Goal: Find specific page/section: Find specific page/section

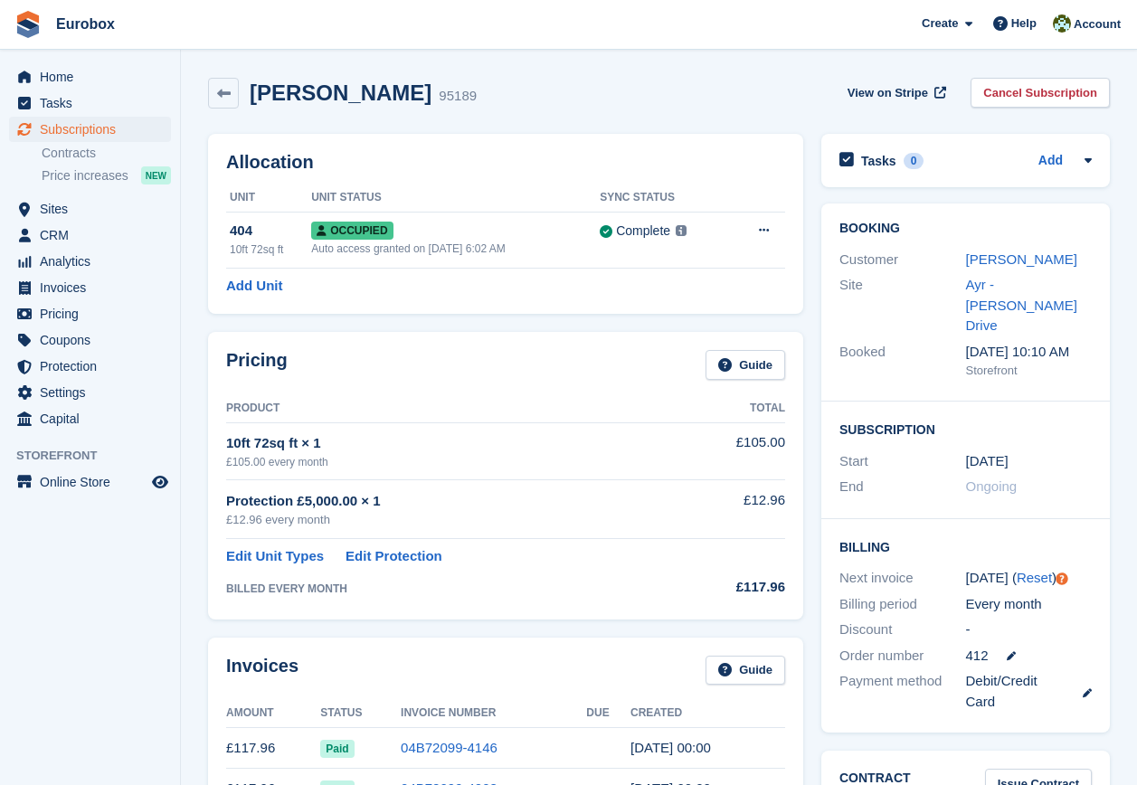
scroll to position [90, 0]
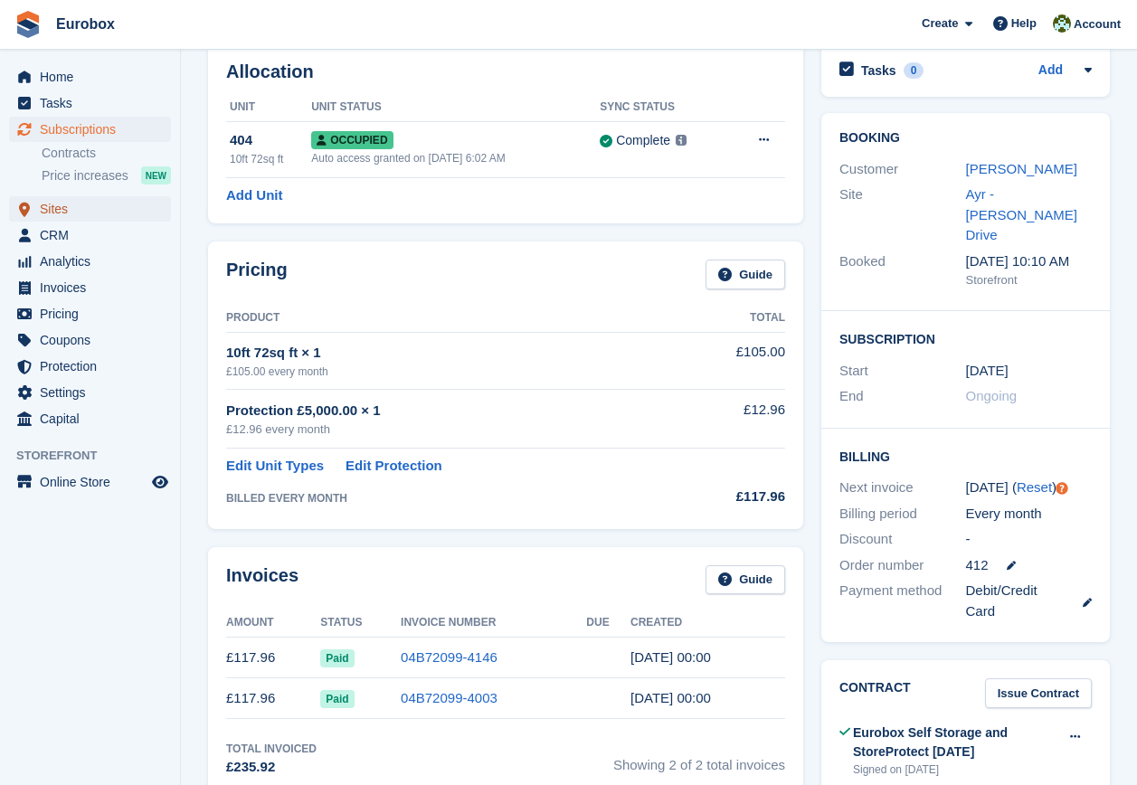
click at [49, 205] on span "Sites" at bounding box center [94, 208] width 109 height 25
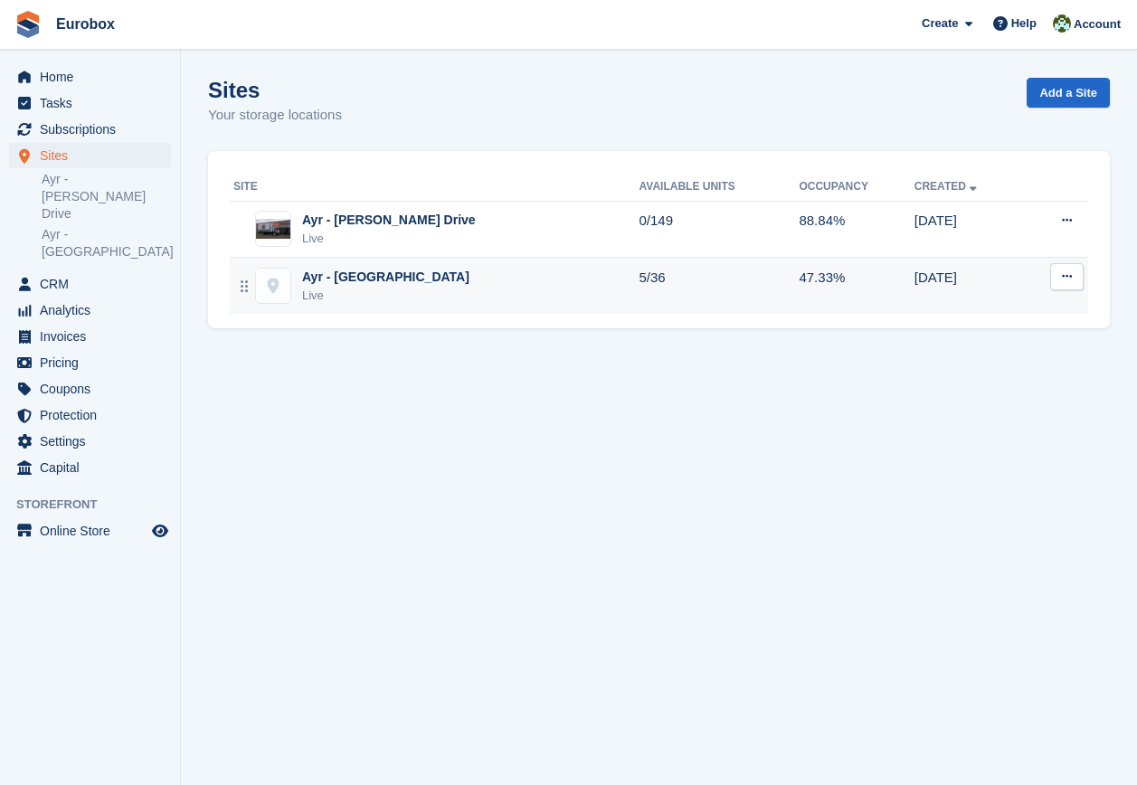
click at [354, 280] on div "Ayr - [GEOGRAPHIC_DATA]" at bounding box center [385, 277] width 167 height 19
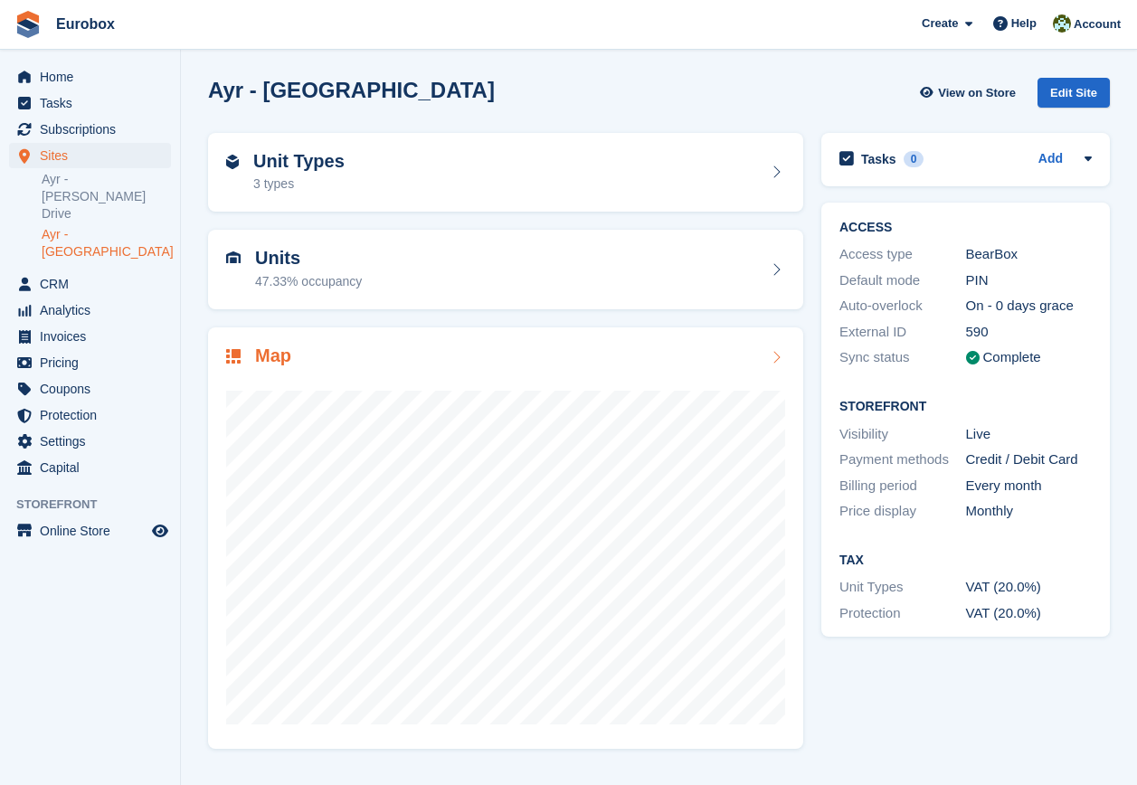
click at [779, 361] on icon at bounding box center [776, 357] width 18 height 14
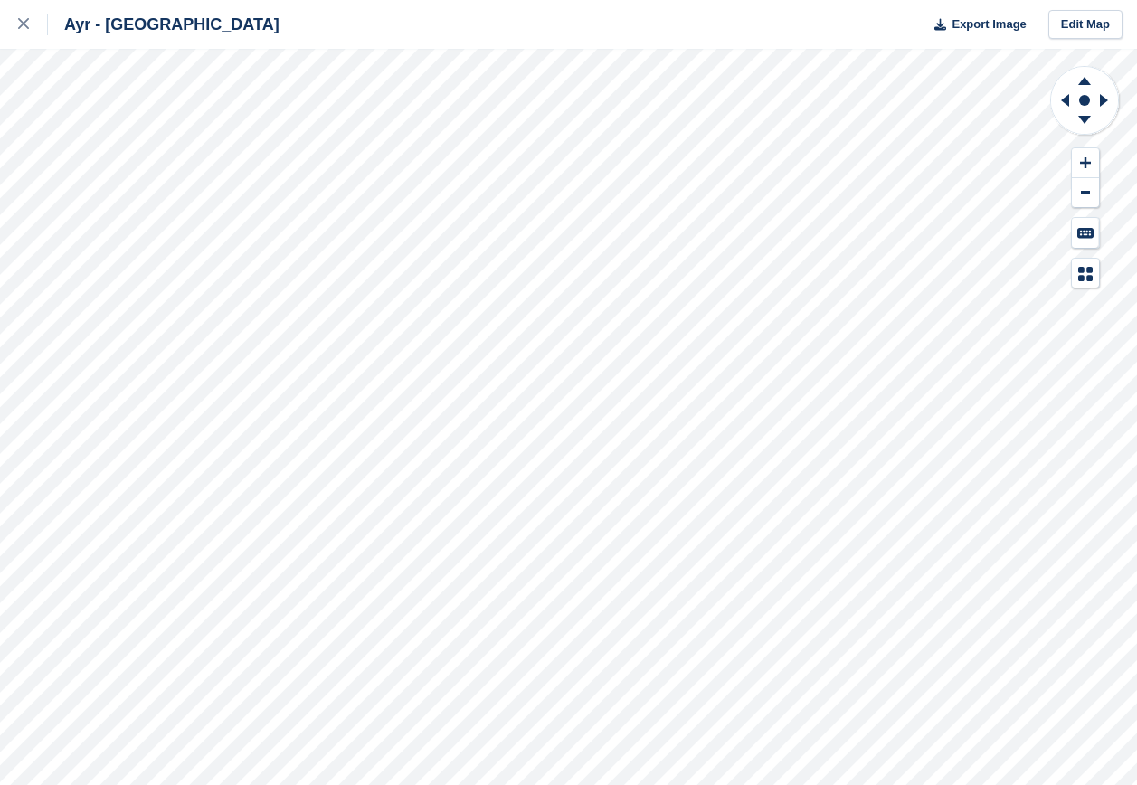
click at [1134, 784] on html "Ayr - Holmston Road Export Image Edit Map" at bounding box center [568, 392] width 1137 height 785
click at [24, 27] on icon at bounding box center [23, 23] width 11 height 11
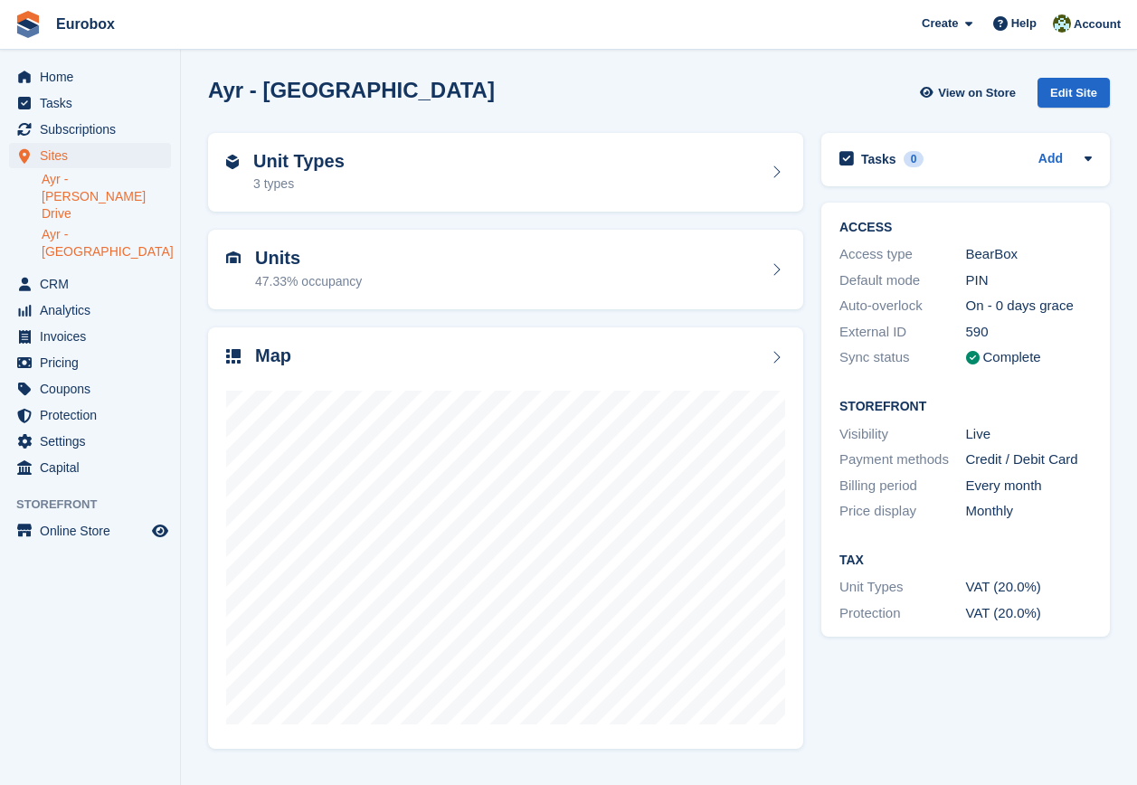
click at [135, 175] on link "Ayr - Whitfield Drive" at bounding box center [106, 197] width 129 height 52
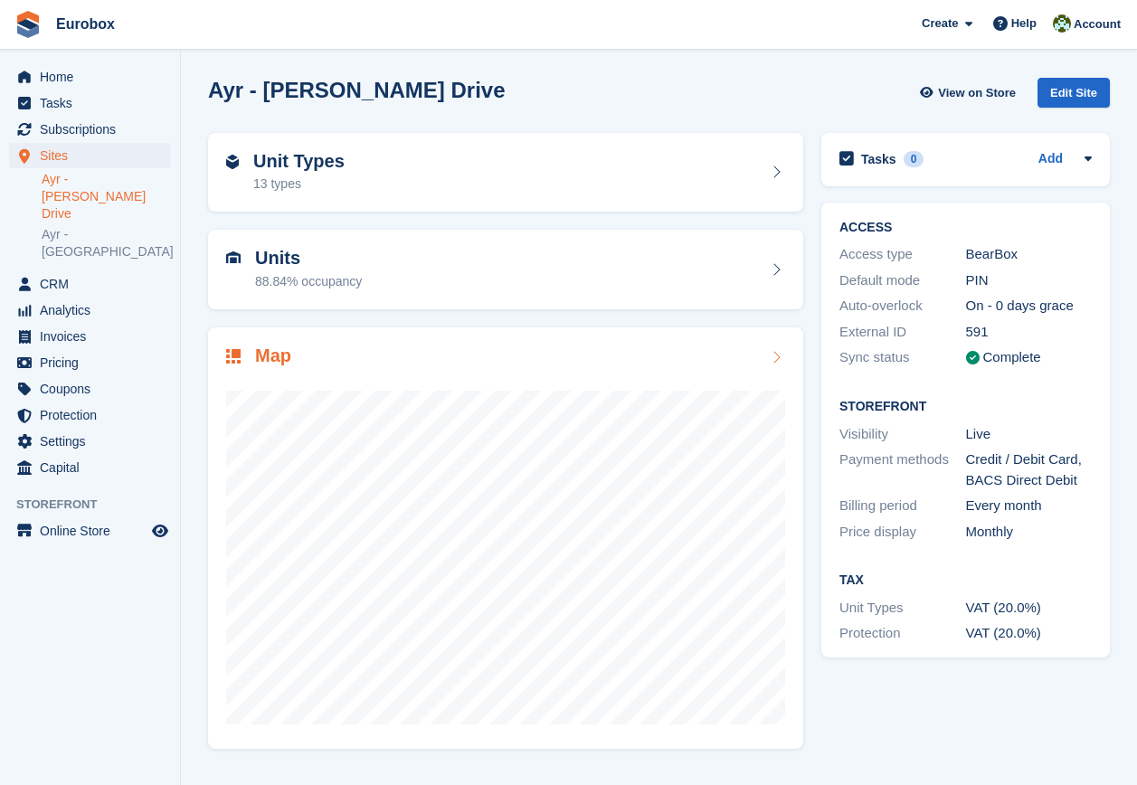
click at [777, 356] on icon at bounding box center [776, 357] width 18 height 14
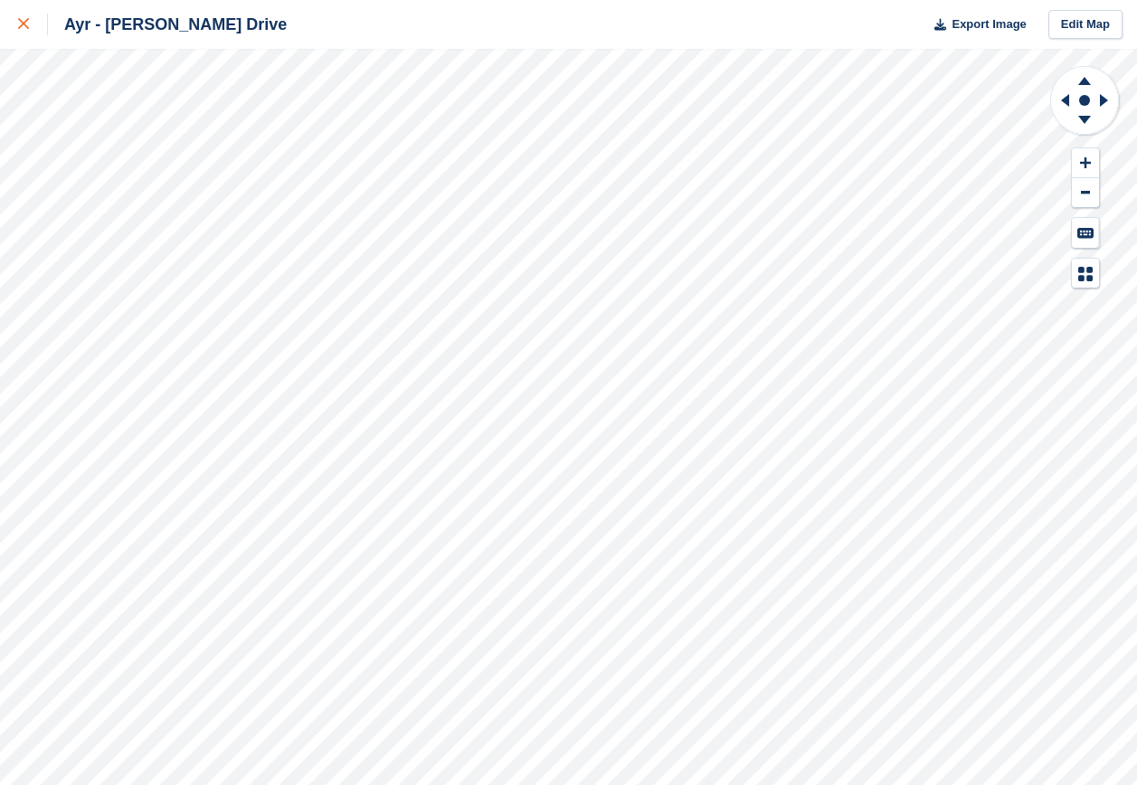
click at [20, 22] on icon at bounding box center [23, 23] width 11 height 11
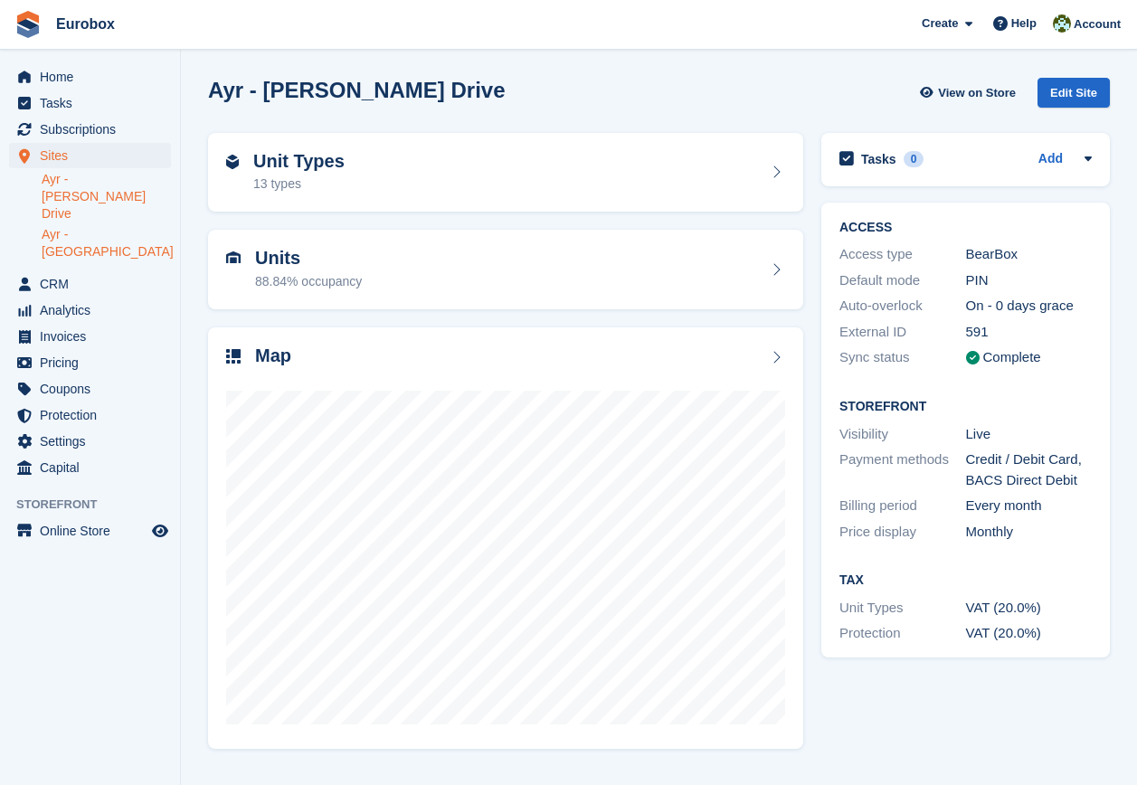
click at [149, 226] on link "Ayr - [GEOGRAPHIC_DATA]" at bounding box center [106, 243] width 129 height 34
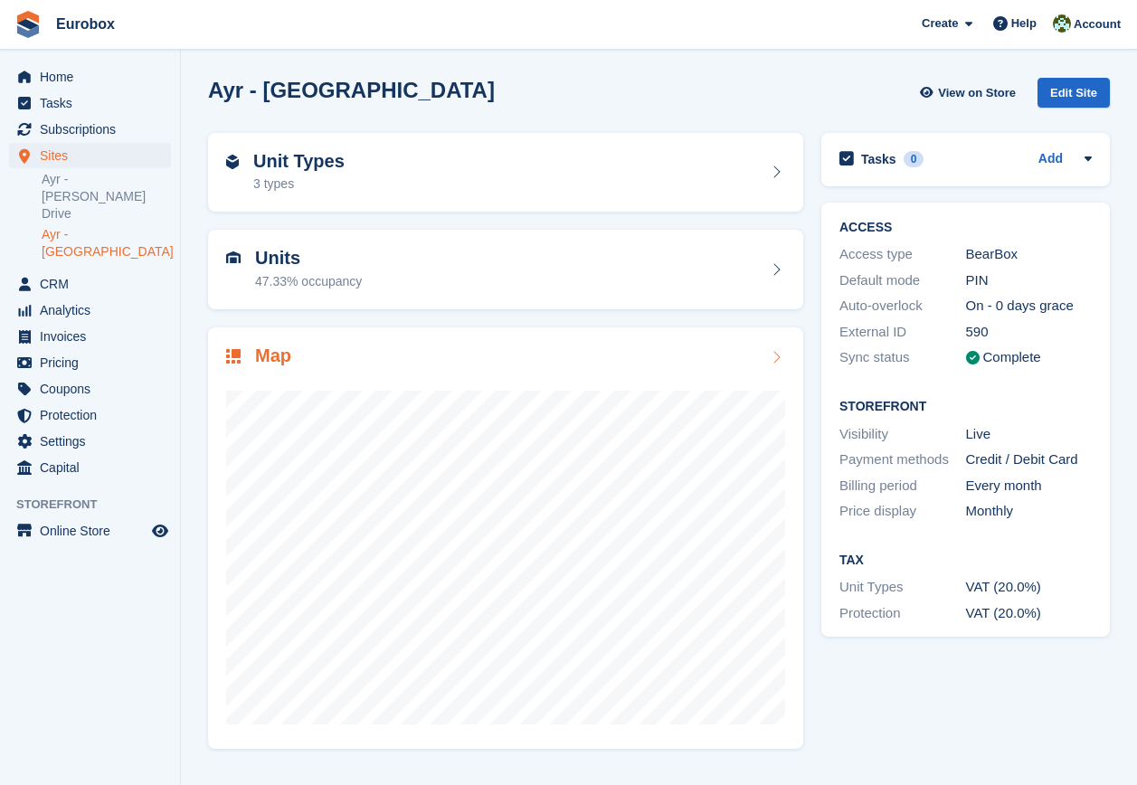
click at [771, 358] on icon at bounding box center [776, 357] width 18 height 14
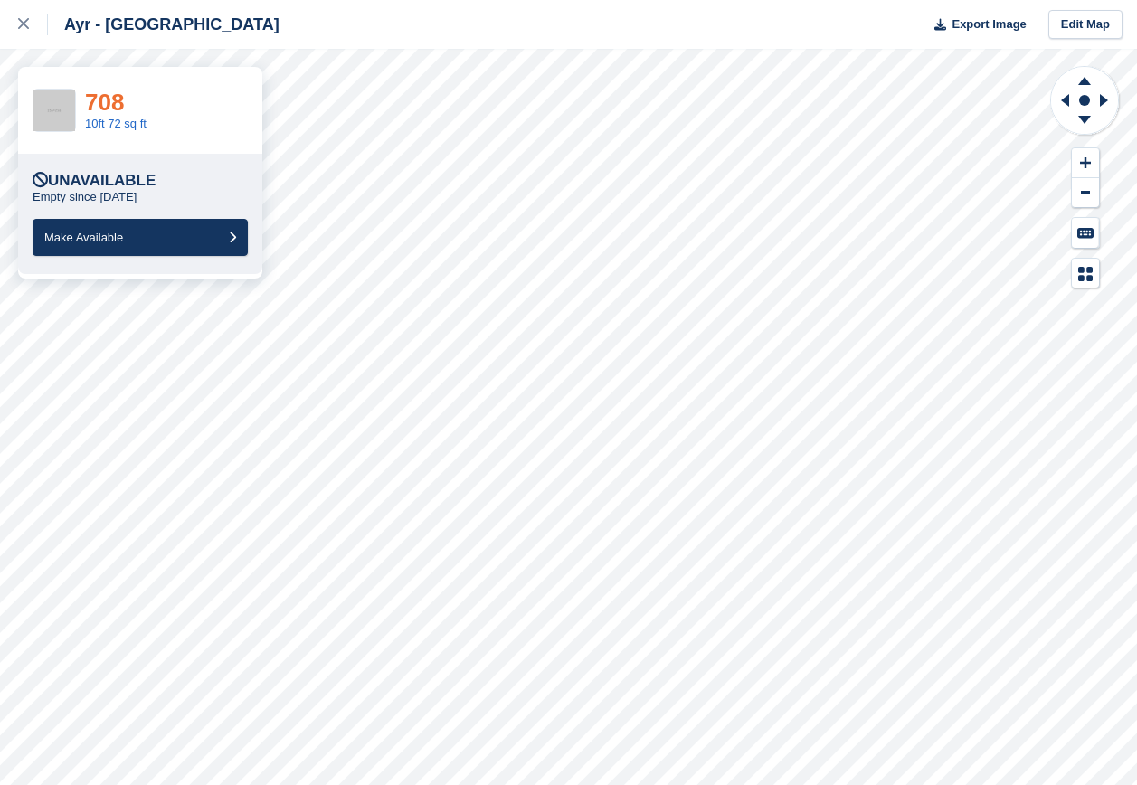
click at [103, 105] on link "708" at bounding box center [104, 102] width 39 height 27
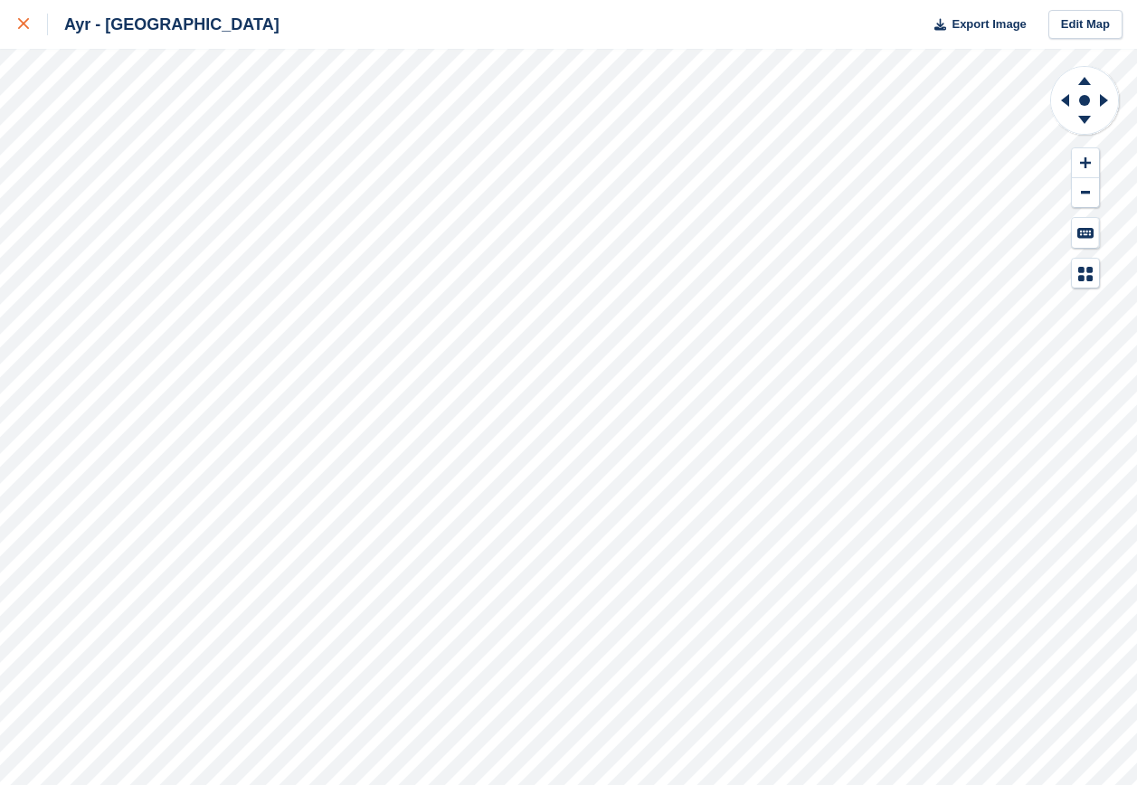
click at [21, 24] on icon at bounding box center [23, 23] width 11 height 11
